Goal: Find contact information: Obtain details needed to contact an individual or organization

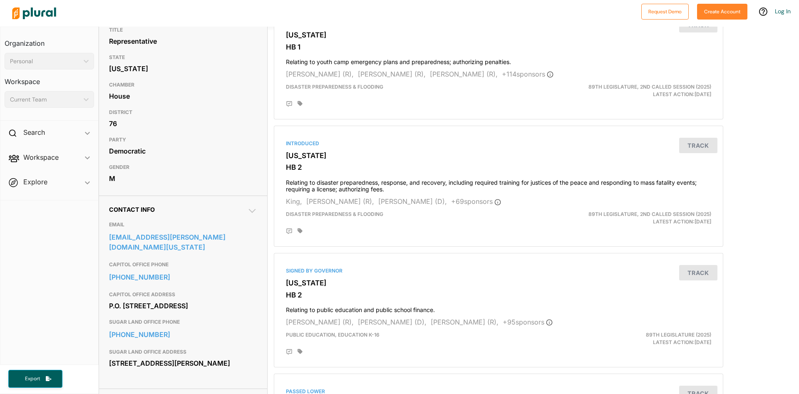
scroll to position [100, 0]
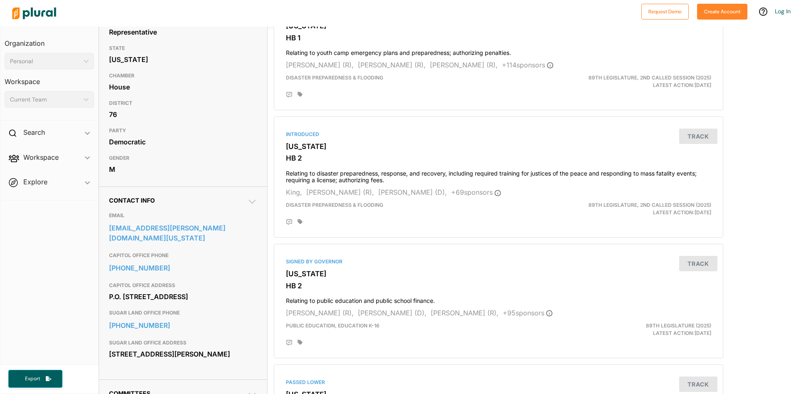
drag, startPoint x: 162, startPoint y: 297, endPoint x: 111, endPoint y: 290, distance: 52.1
click at [111, 290] on div "P.O. Box 12910 Austin, TX 78711" at bounding box center [183, 296] width 148 height 12
copy div "P.O. Box 12910 Austin, TX 78711"
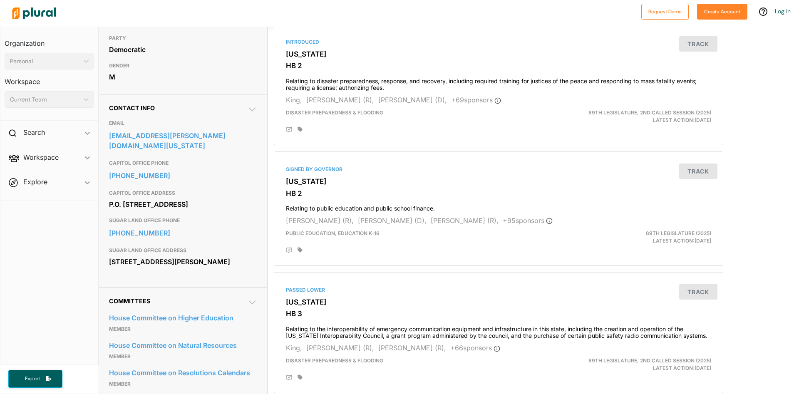
scroll to position [200, 0]
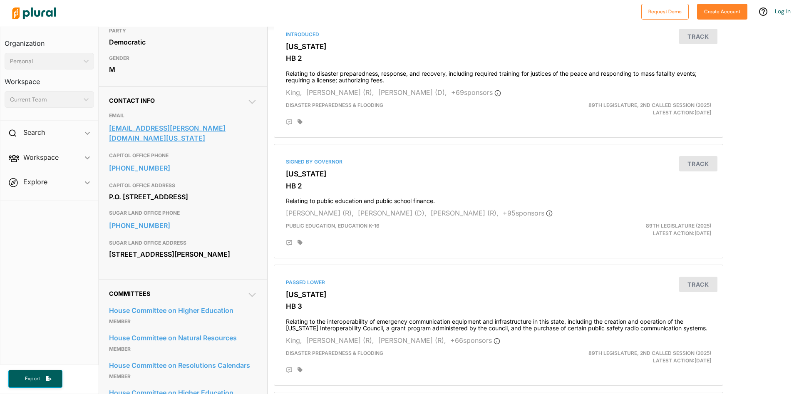
copy div "P.O. Box 12910 Austin, TX 78711"
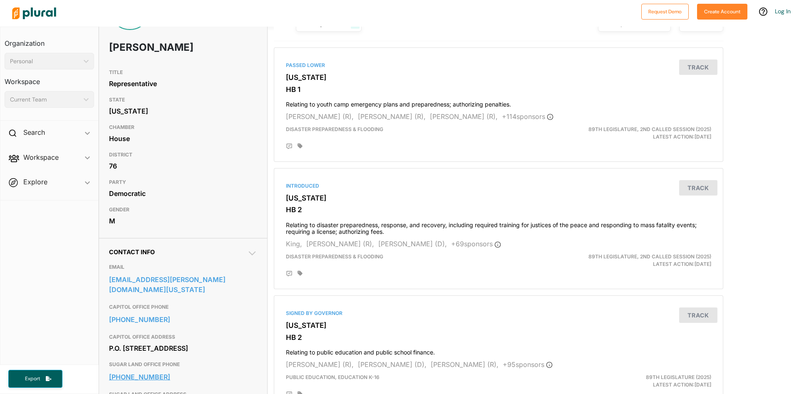
scroll to position [0, 0]
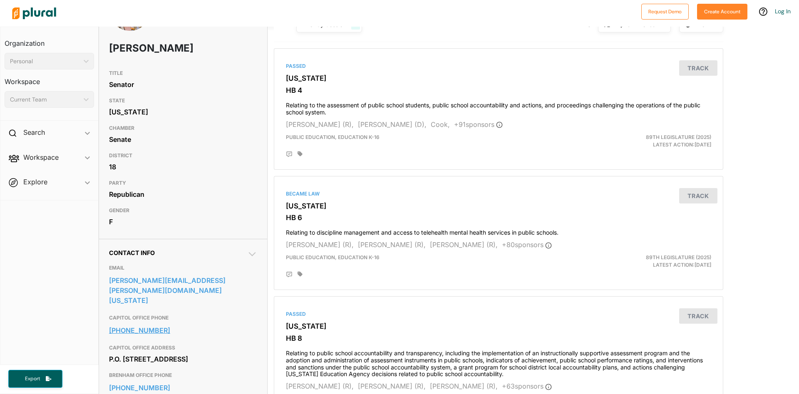
scroll to position [100, 0]
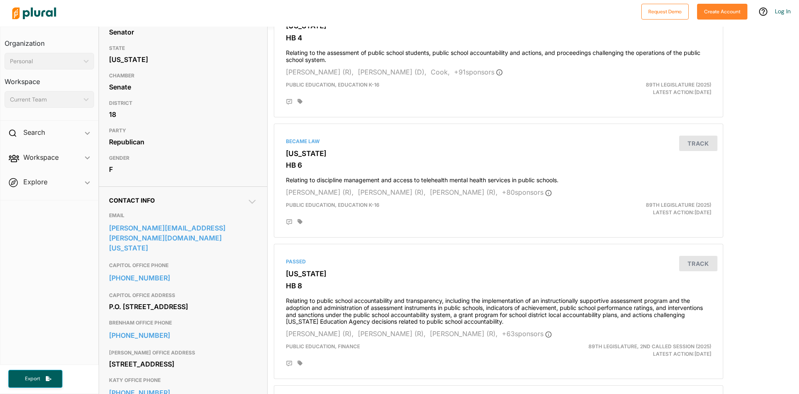
drag, startPoint x: 171, startPoint y: 300, endPoint x: 108, endPoint y: 289, distance: 64.3
click at [108, 289] on div "Contact Info EMAIL lois.kolkhorst@senate.texas.gov CAPITOL OFFICE PHONE 512-463…" at bounding box center [183, 373] width 168 height 375
copy div "P.O. Box 12068 Capitol Station Austin, TX 78711"
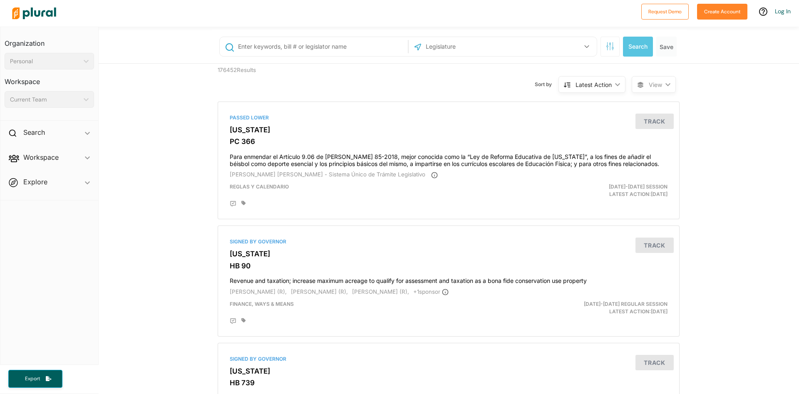
click at [448, 49] on input "text" at bounding box center [469, 47] width 89 height 16
click at [589, 46] on icon "button" at bounding box center [587, 46] width 5 height 3
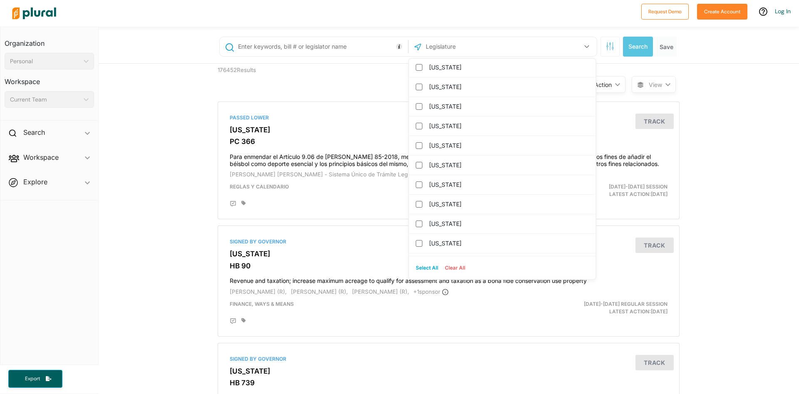
scroll to position [722, 0]
click at [422, 231] on div "[US_STATE]" at bounding box center [502, 227] width 186 height 20
click at [423, 224] on div "[US_STATE]" at bounding box center [502, 227] width 186 height 20
click at [419, 228] on input "[US_STATE]" at bounding box center [419, 226] width 7 height 7
click at [629, 48] on button "Search" at bounding box center [638, 47] width 30 height 20
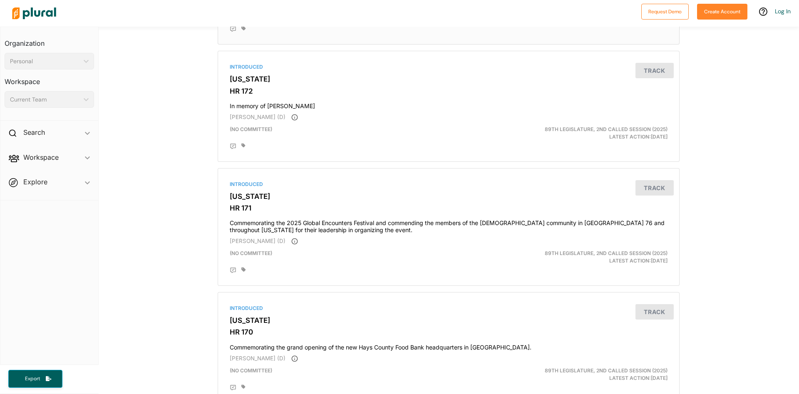
scroll to position [300, 0]
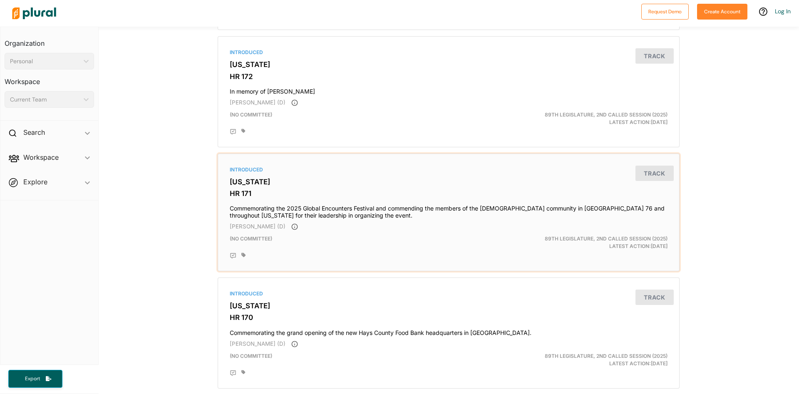
click at [285, 197] on h3 "HR 171" at bounding box center [449, 193] width 438 height 8
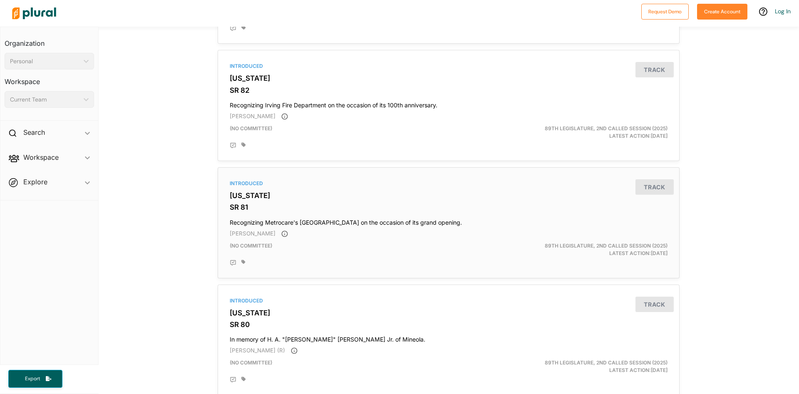
scroll to position [1948, 0]
click at [359, 252] on div "(no committee)" at bounding box center [373, 249] width 300 height 15
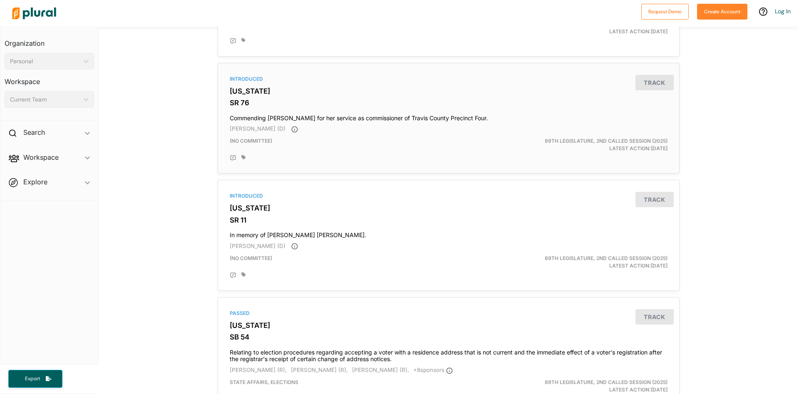
scroll to position [2716, 0]
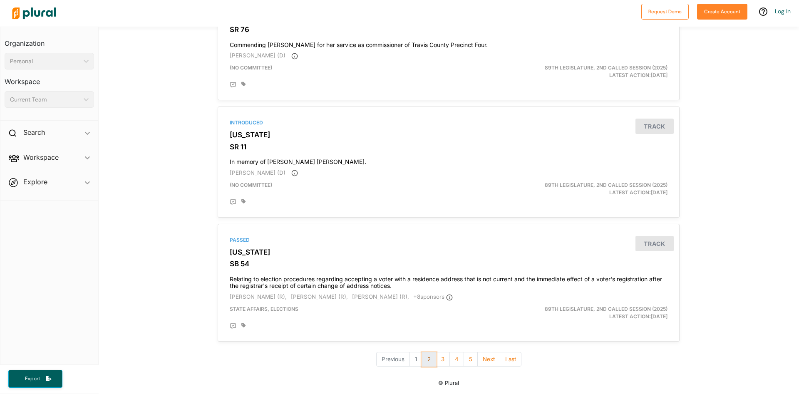
click at [425, 357] on button "2" at bounding box center [429, 359] width 14 height 15
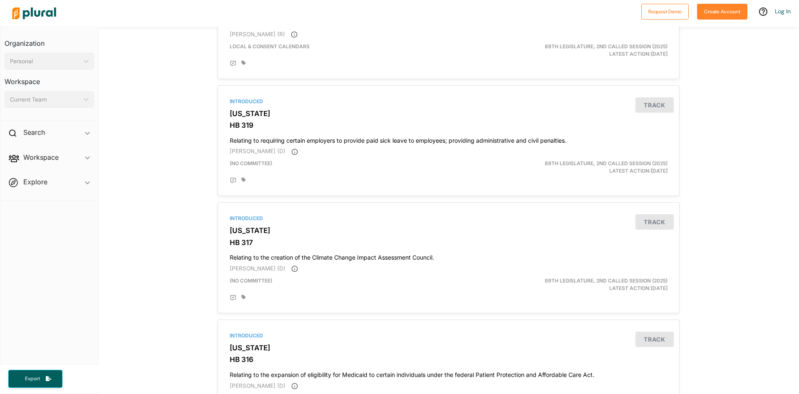
scroll to position [1604, 0]
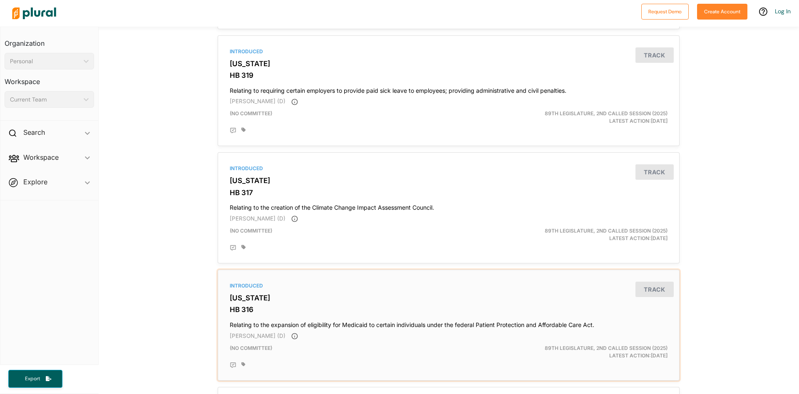
click at [291, 327] on div "Introduced [US_STATE] HB 316 Relating to the expansion of eligibility for Medic…" at bounding box center [448, 325] width 454 height 104
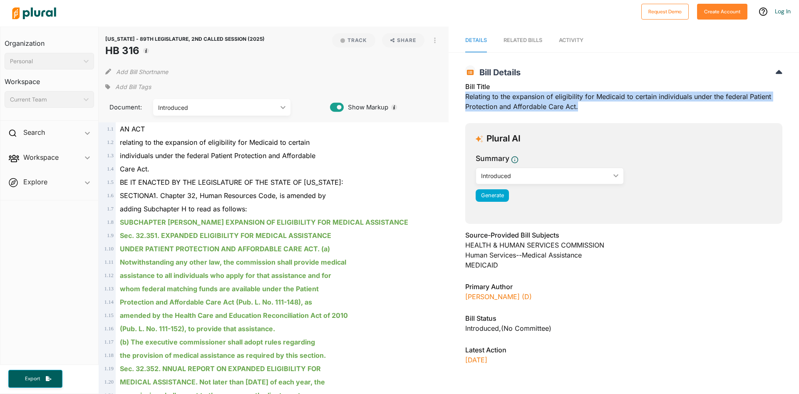
drag, startPoint x: 580, startPoint y: 108, endPoint x: 464, endPoint y: 98, distance: 116.2
click at [464, 98] on div "[US_STATE] - 89TH LEGISLATURE, 2ND CALLED SESSION (2025) HB 316 Bill Details Bi…" at bounding box center [624, 227] width 350 height 333
